Goal: Use online tool/utility

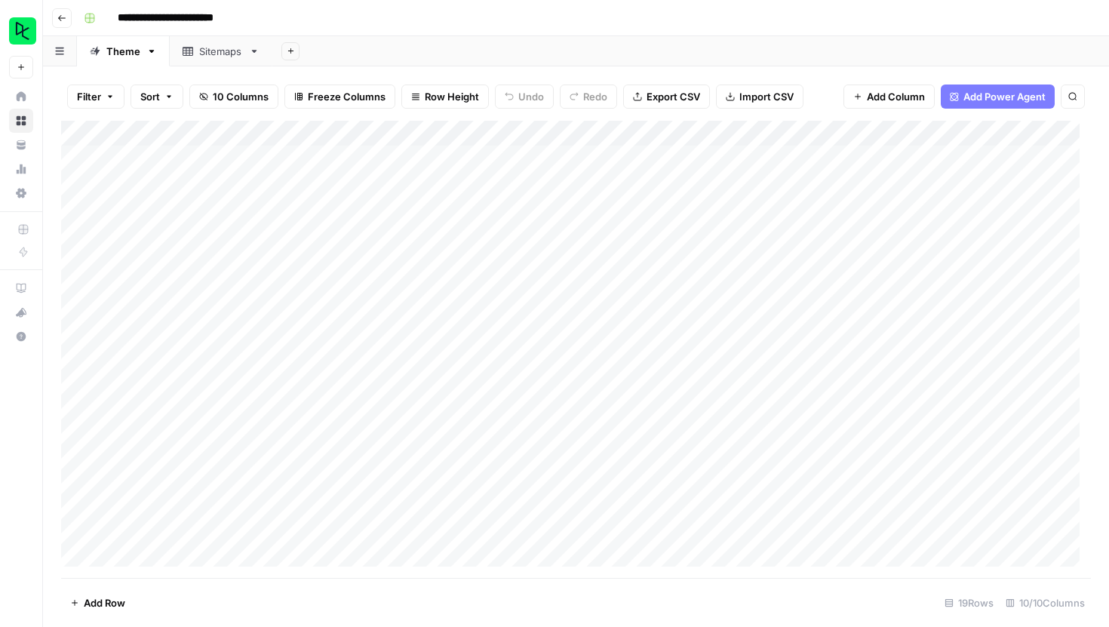
scroll to position [91, 0]
click at [171, 553] on div "Add Column" at bounding box center [575, 349] width 1029 height 457
click at [208, 494] on div "Add Column" at bounding box center [575, 349] width 1029 height 457
click at [207, 495] on div "Add Column" at bounding box center [575, 349] width 1029 height 457
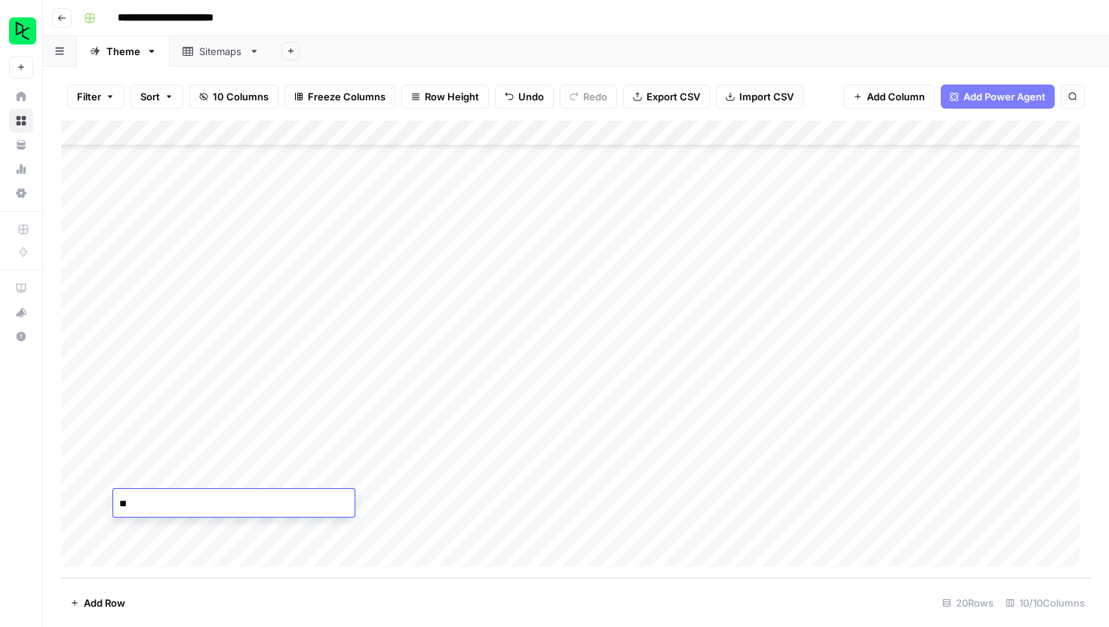
type textarea "*"
type textarea "**********"
click at [372, 501] on div "Add Column" at bounding box center [575, 349] width 1029 height 457
click at [698, 505] on div "Add Column" at bounding box center [575, 349] width 1029 height 457
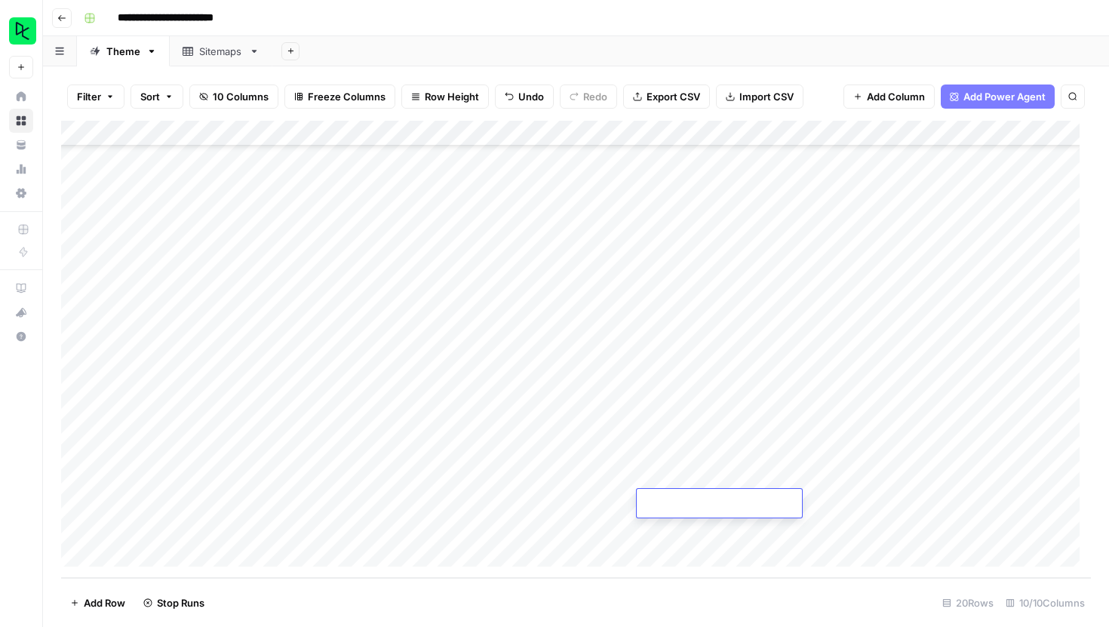
click at [698, 505] on input "text" at bounding box center [719, 505] width 153 height 15
type input "250825"
click at [731, 535] on div "Add Column" at bounding box center [575, 349] width 1029 height 457
type input "250825"
click at [176, 530] on div "Add Column" at bounding box center [575, 349] width 1029 height 457
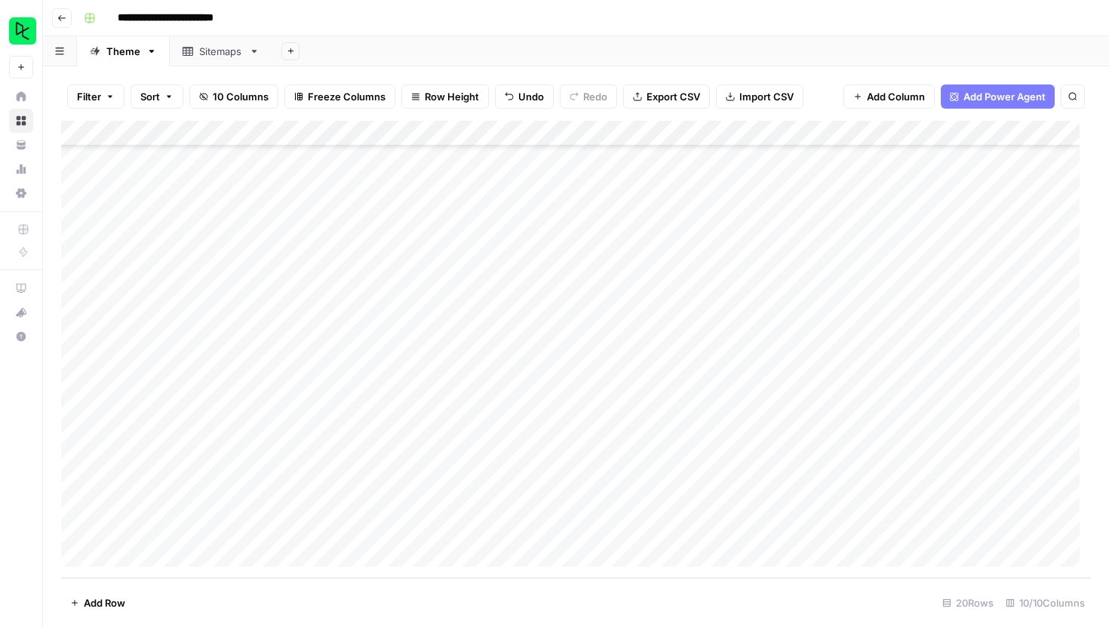
click at [177, 531] on div "Add Column" at bounding box center [575, 349] width 1029 height 457
type textarea "**********"
click at [278, 526] on div "Add Column" at bounding box center [575, 349] width 1029 height 457
click at [840, 503] on div "Add Column" at bounding box center [575, 349] width 1029 height 457
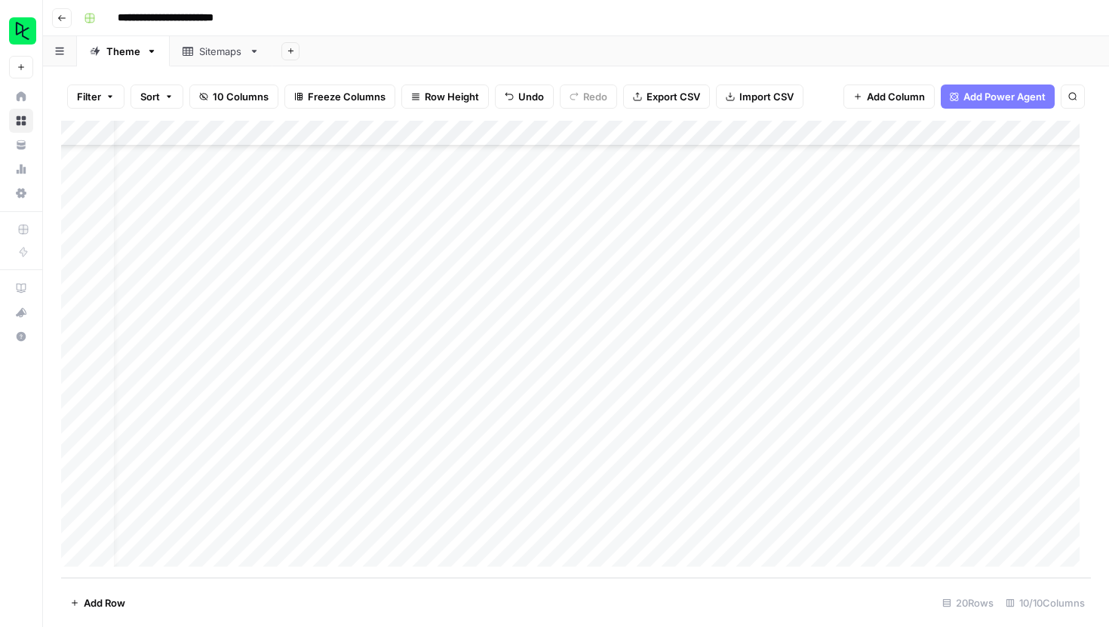
click at [569, 501] on div "Add Column" at bounding box center [575, 349] width 1029 height 457
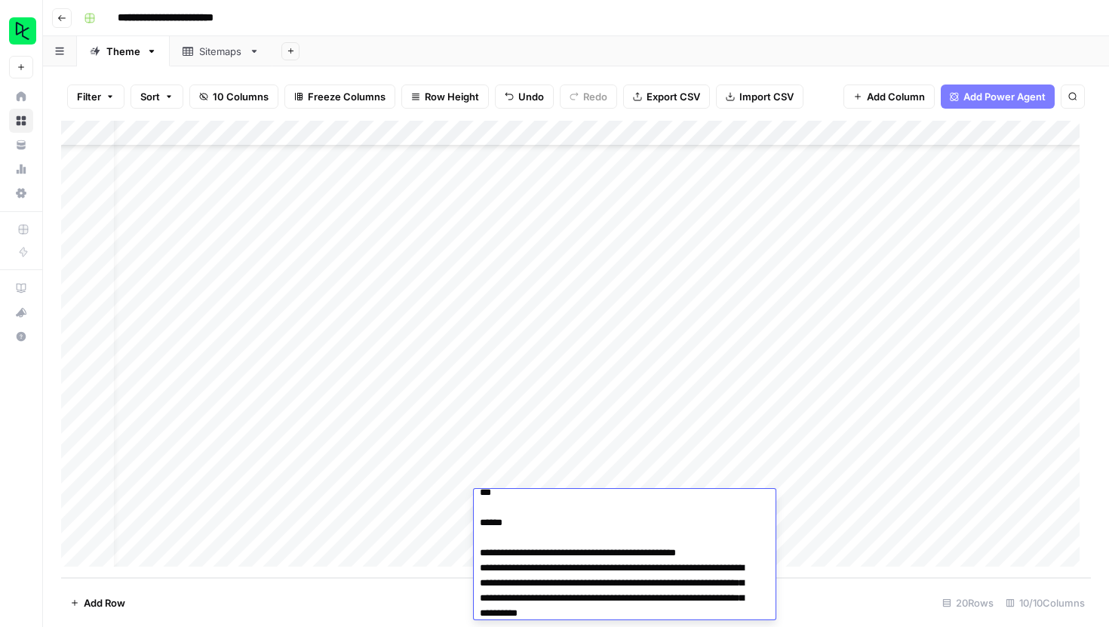
scroll to position [138, 0]
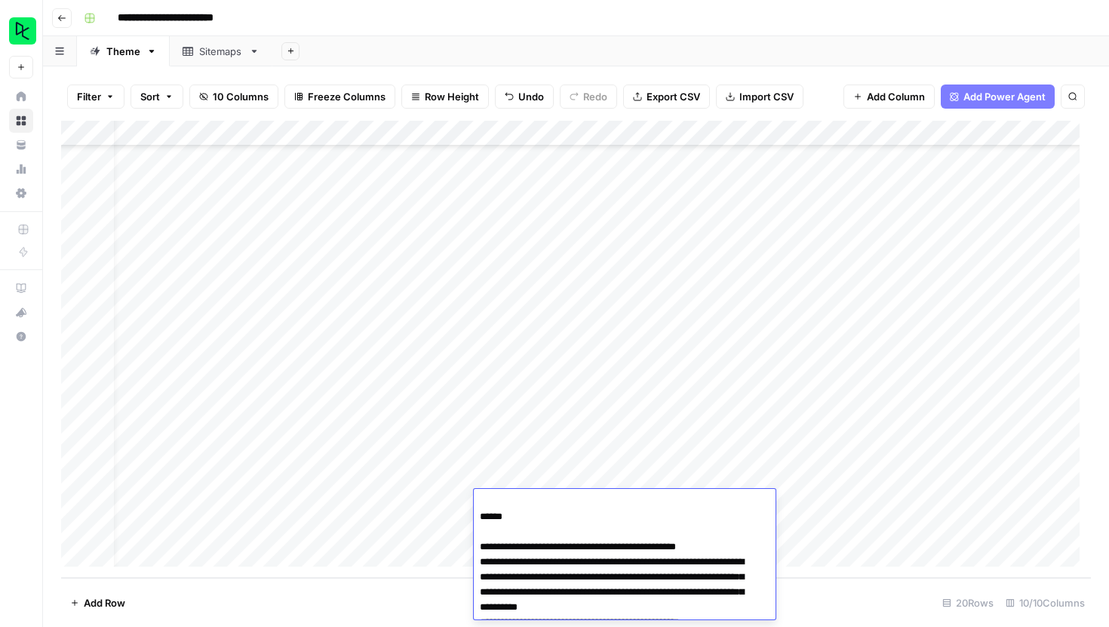
click at [899, 594] on footer "Add Row 20 Rows 10/10 Columns" at bounding box center [575, 602] width 1029 height 49
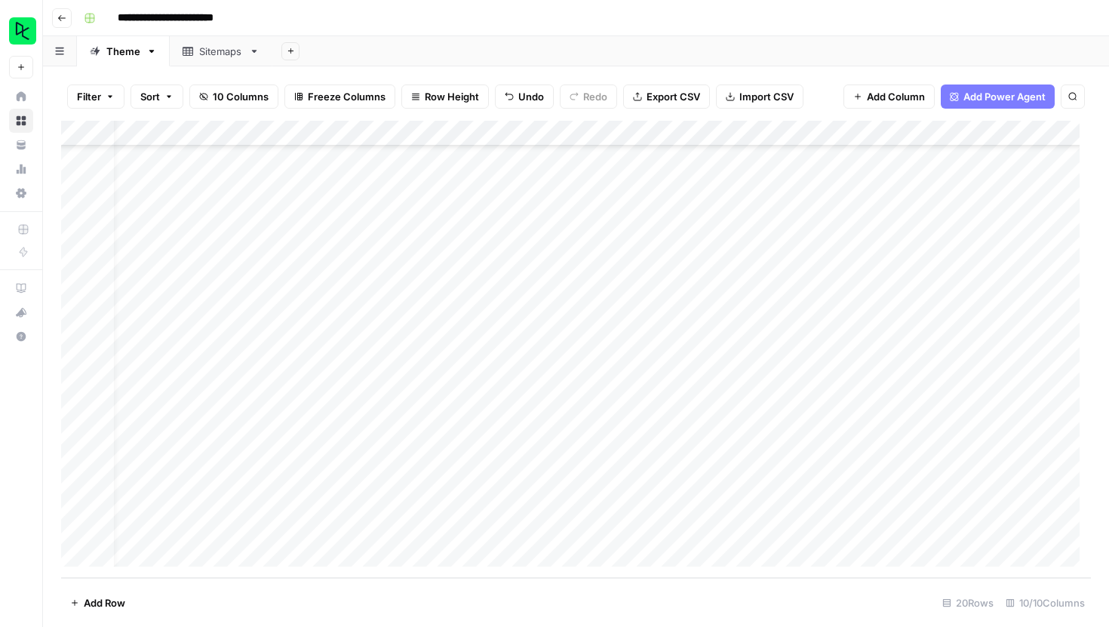
click at [814, 526] on div "Add Column" at bounding box center [575, 349] width 1029 height 457
click at [951, 498] on div "Add Column" at bounding box center [575, 349] width 1029 height 457
click at [925, 498] on div "Add Column" at bounding box center [575, 349] width 1029 height 457
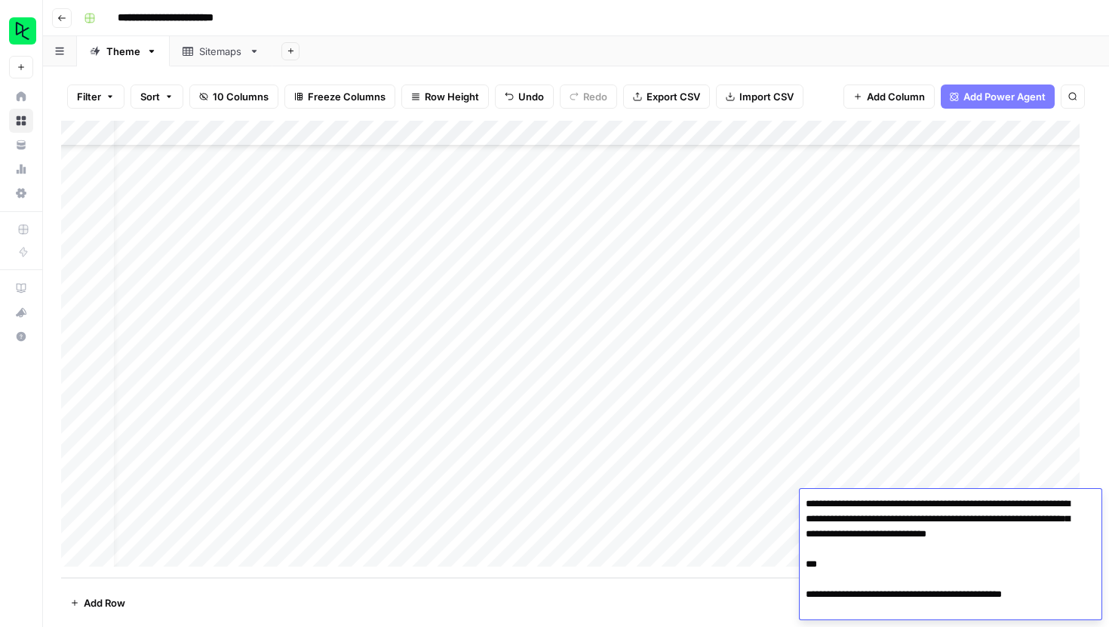
scroll to position [5506, 0]
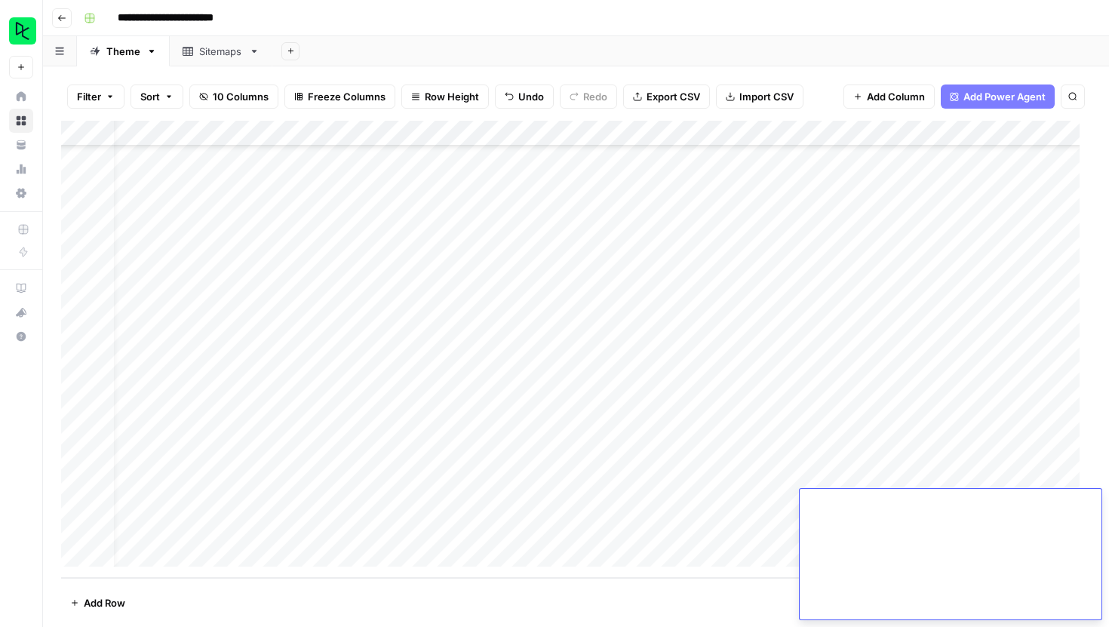
click at [743, 600] on footer "Add Row 20 Rows 10/10 Columns" at bounding box center [575, 602] width 1029 height 49
click at [950, 532] on div "Add Column" at bounding box center [575, 349] width 1029 height 457
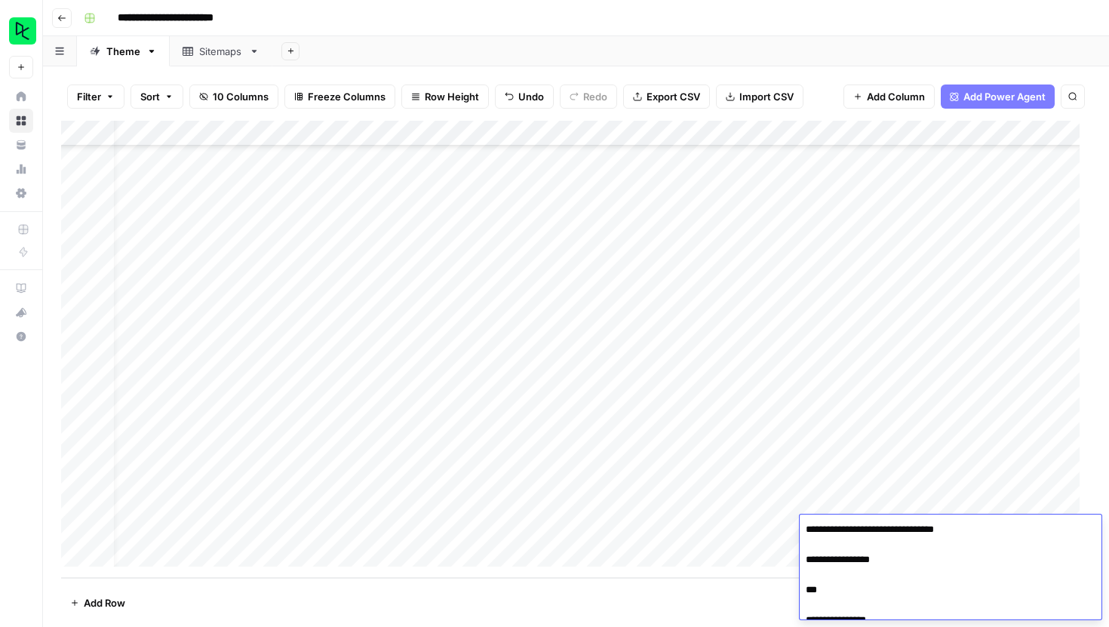
scroll to position [5999, 0]
click at [547, 499] on div "Add Column" at bounding box center [575, 349] width 1029 height 457
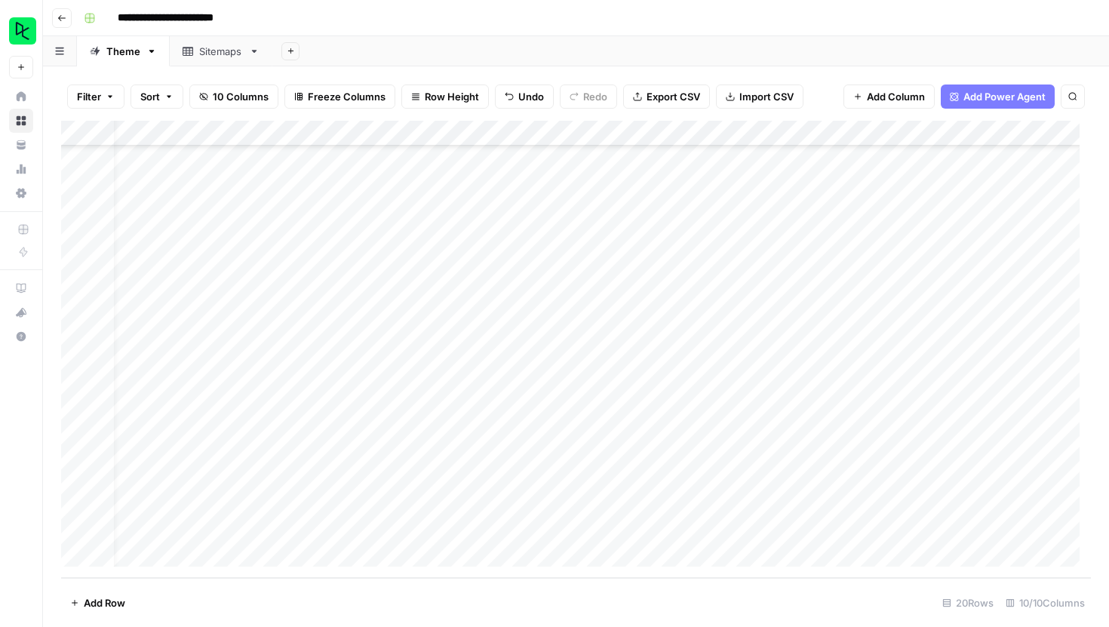
click at [547, 499] on div "Add Column" at bounding box center [575, 349] width 1029 height 457
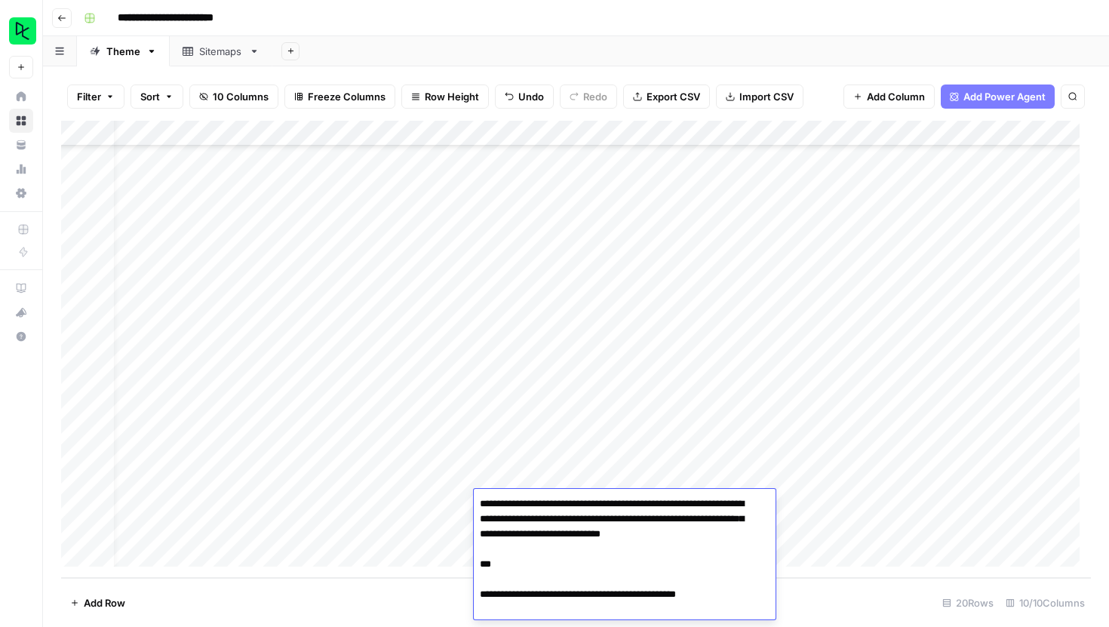
scroll to position [2293, 0]
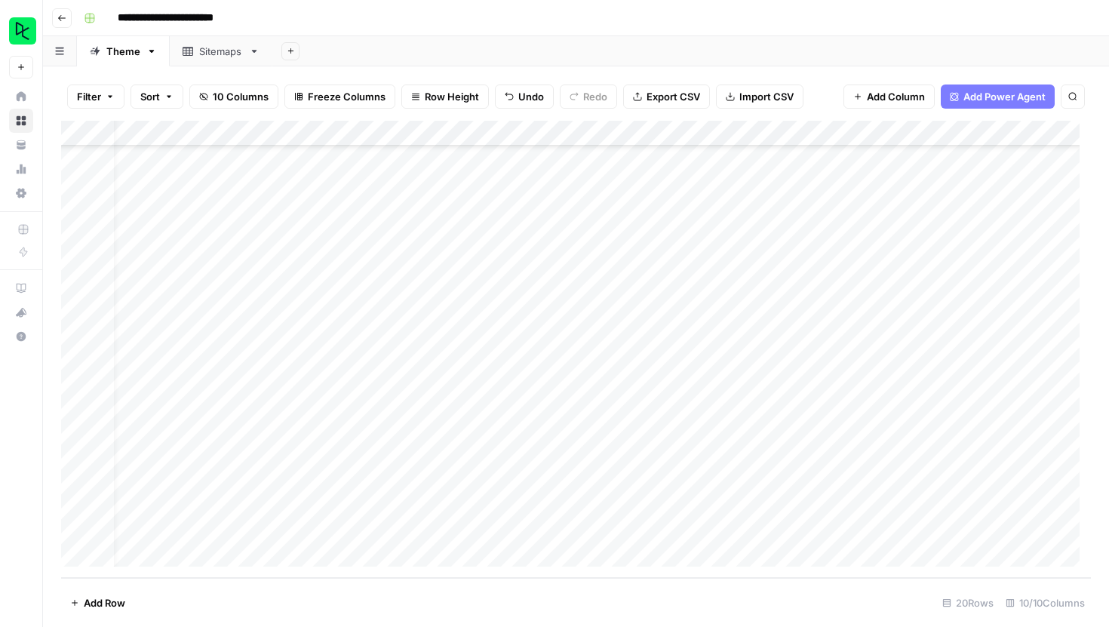
click at [783, 29] on div "**********" at bounding box center [586, 18] width 1016 height 24
click at [630, 505] on div "Add Column" at bounding box center [575, 349] width 1029 height 457
click at [639, 505] on div "Add Column" at bounding box center [575, 349] width 1029 height 457
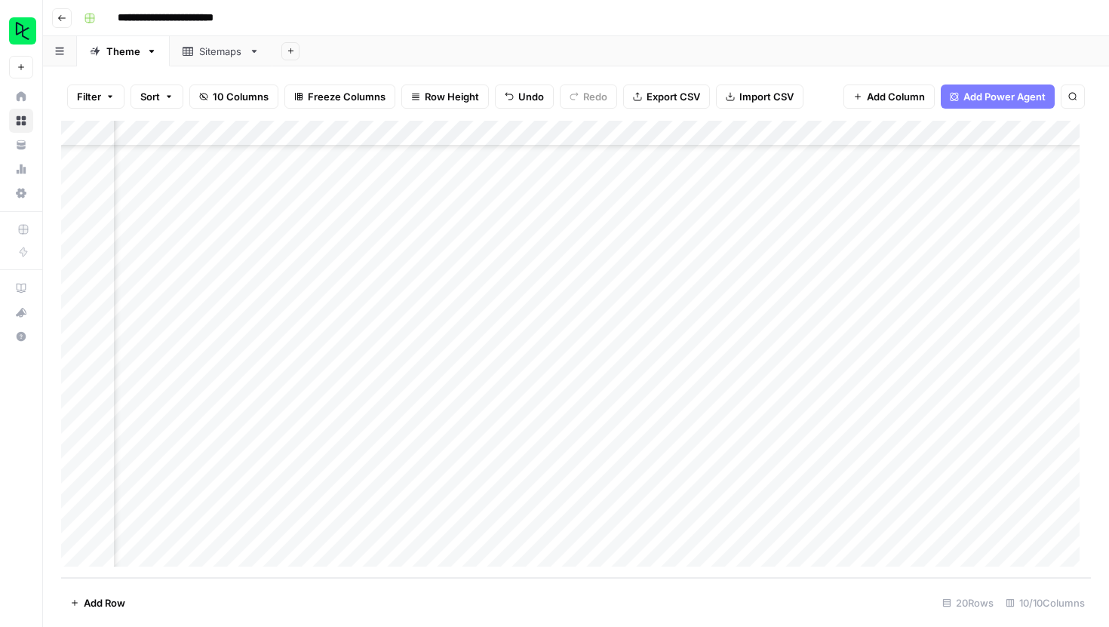
click at [611, 27] on div "**********" at bounding box center [586, 18] width 1016 height 24
